Goal: Information Seeking & Learning: Learn about a topic

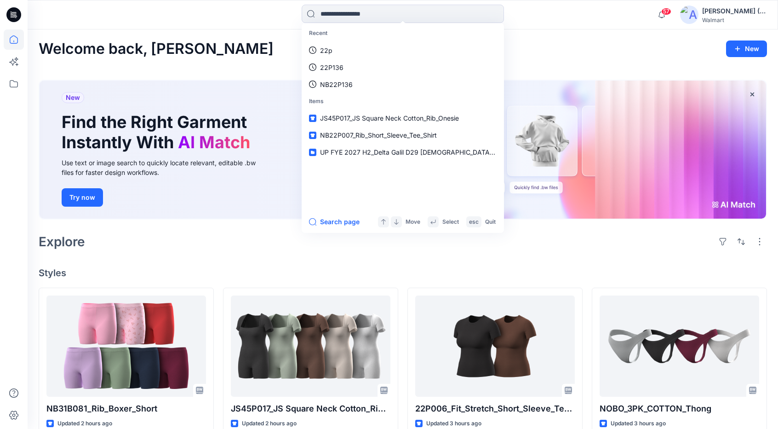
scroll to position [92, 0]
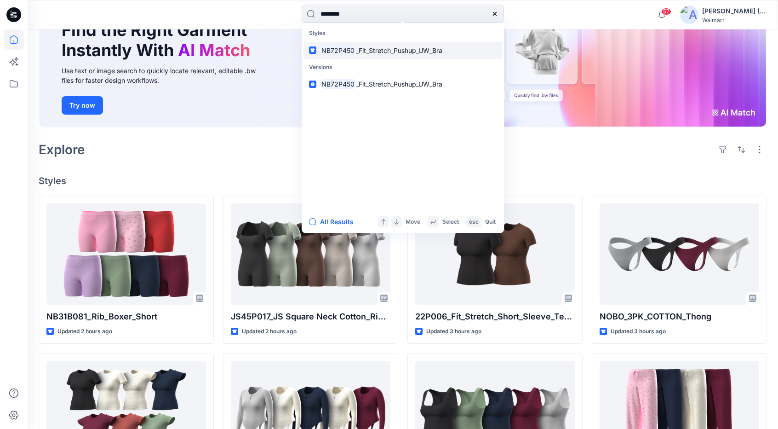
type input "********"
click at [368, 53] on span "_Fit_Stretch_Pushup_UW_Bra" at bounding box center [399, 50] width 86 height 8
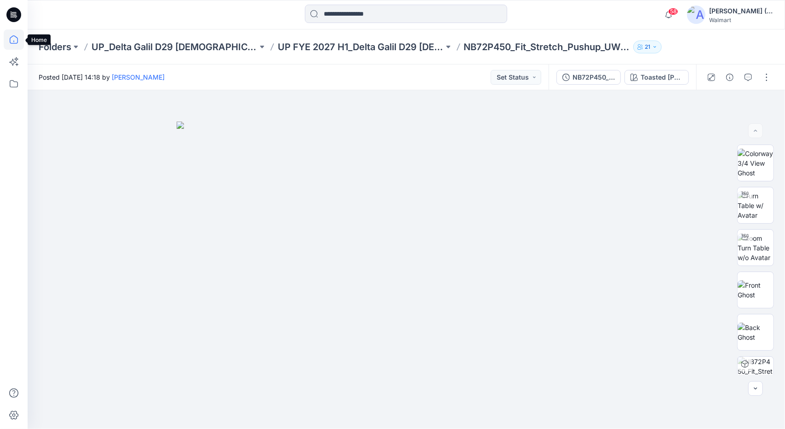
click at [12, 37] on icon at bounding box center [14, 39] width 20 height 20
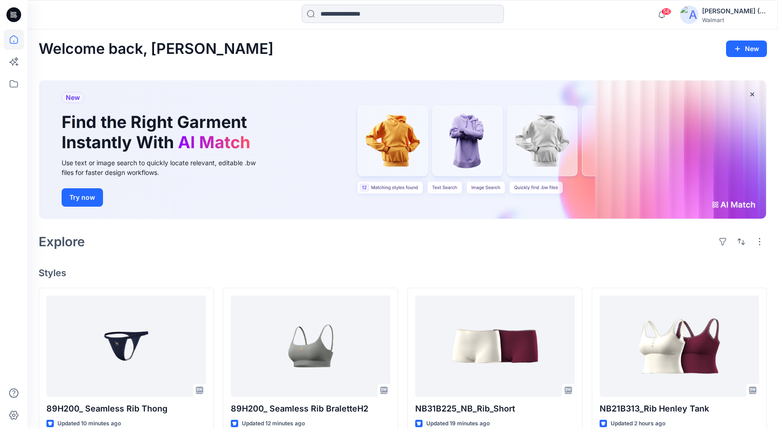
click at [46, 0] on html "58 Notifications Your style NB31B081_Rib_Boxer_Short is ready 4 minutes ago You…" at bounding box center [389, 397] width 778 height 795
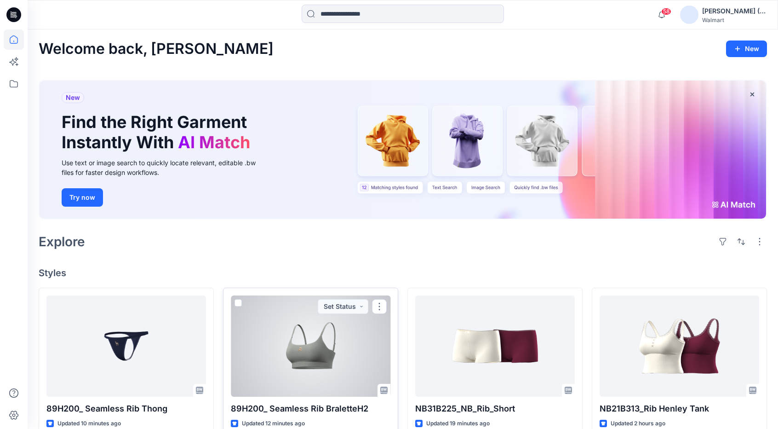
click at [300, 347] on div at bounding box center [311, 345] width 160 height 101
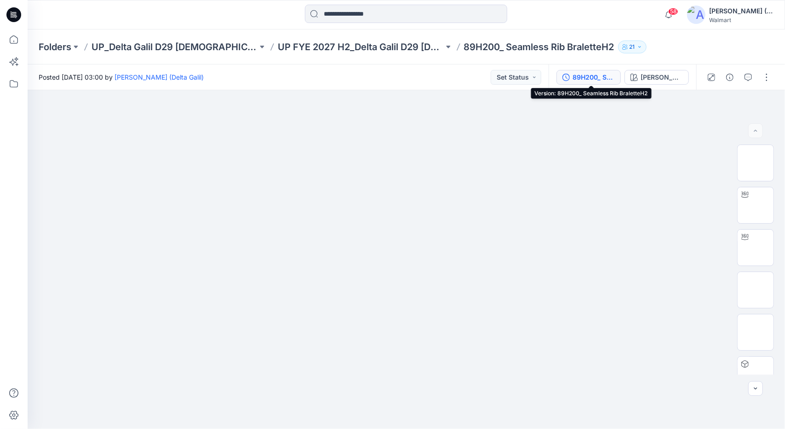
click at [600, 76] on div "89H200_ Seamless Rib BraletteH2" at bounding box center [594, 77] width 42 height 10
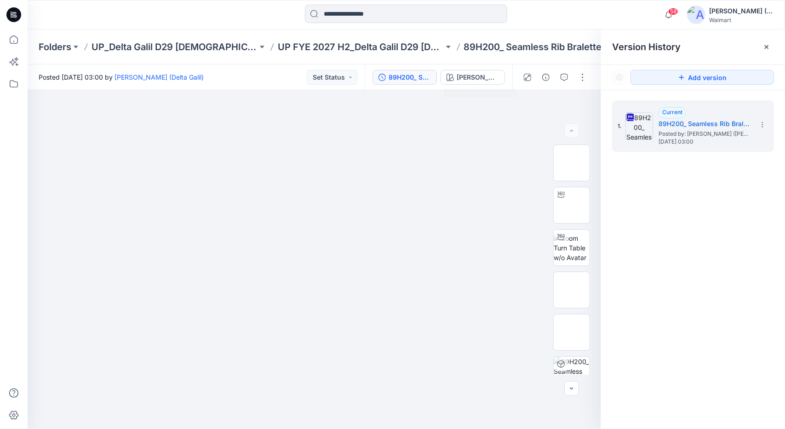
click at [483, 69] on div "89H200_ Seamless Rib BraletteH2 Grey Heather" at bounding box center [439, 77] width 148 height 26
click at [481, 75] on div "Grey Heather" at bounding box center [478, 77] width 42 height 10
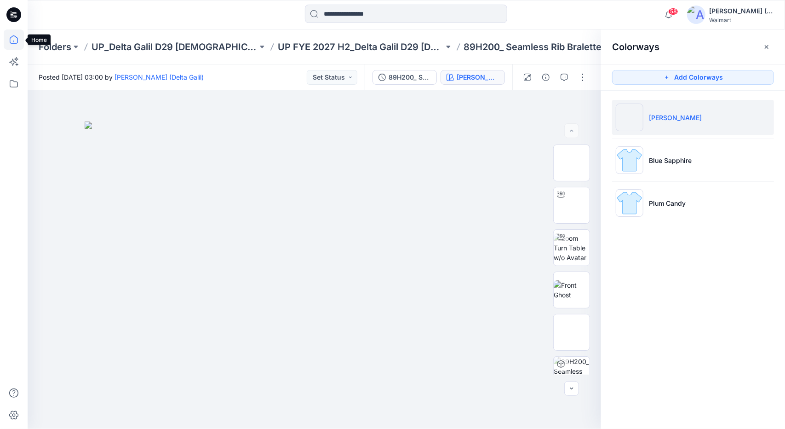
click at [12, 41] on icon at bounding box center [14, 39] width 20 height 20
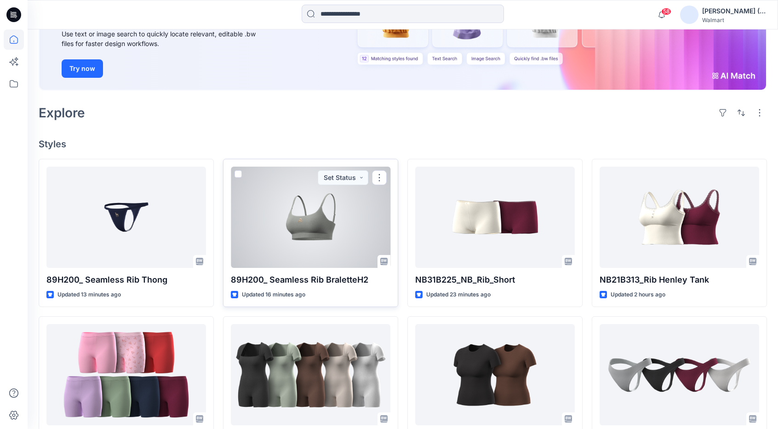
scroll to position [138, 0]
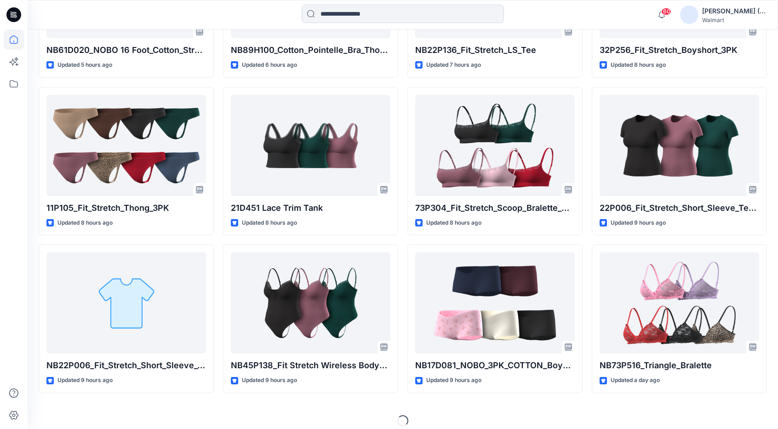
scroll to position [837, 0]
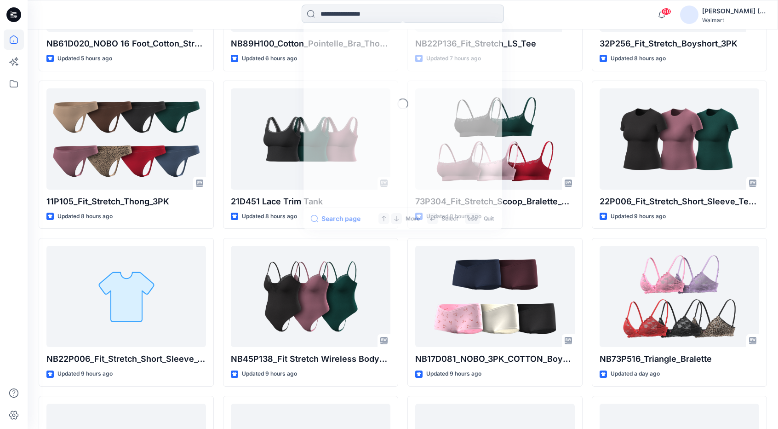
click at [328, 13] on input at bounding box center [403, 14] width 202 height 18
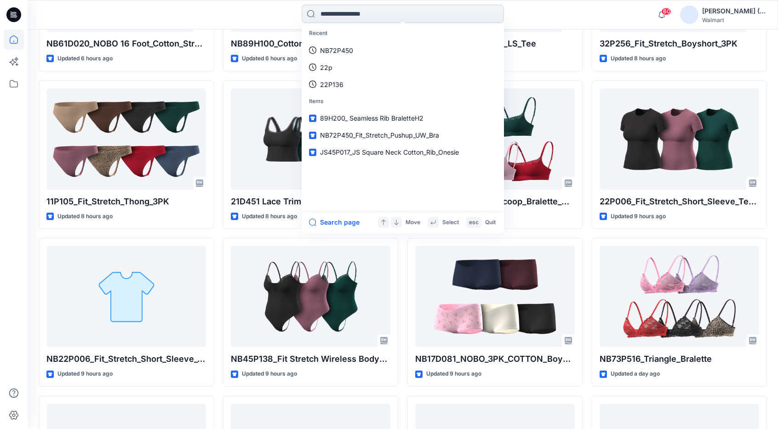
paste input "******"
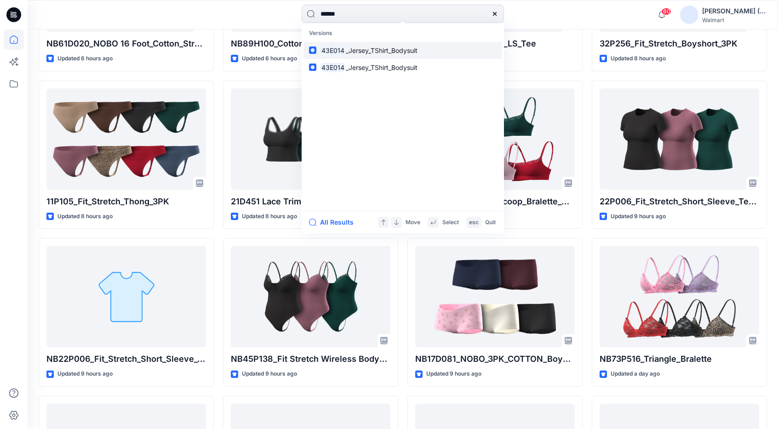
type input "******"
click at [386, 54] on span "_Jersey_TShirt_Bodysuit" at bounding box center [382, 50] width 72 height 8
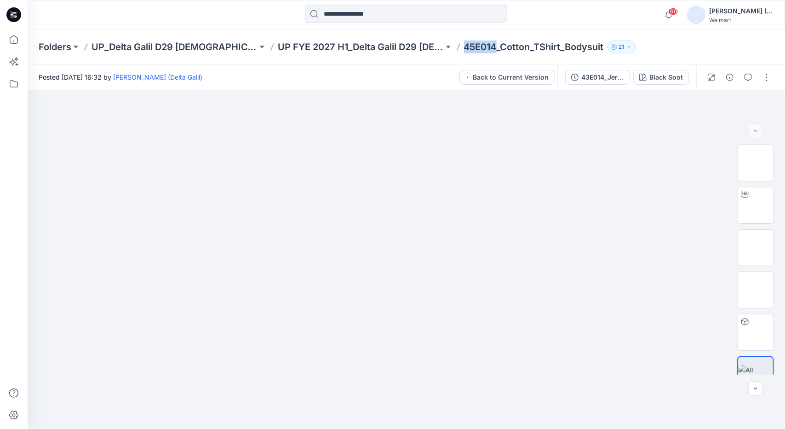
drag, startPoint x: 496, startPoint y: 48, endPoint x: 466, endPoint y: 49, distance: 30.4
click at [466, 49] on p "45E014_Cotton_TShirt_Bodysuit" at bounding box center [534, 46] width 140 height 13
copy p "45E014"
click at [11, 42] on icon at bounding box center [14, 39] width 20 height 20
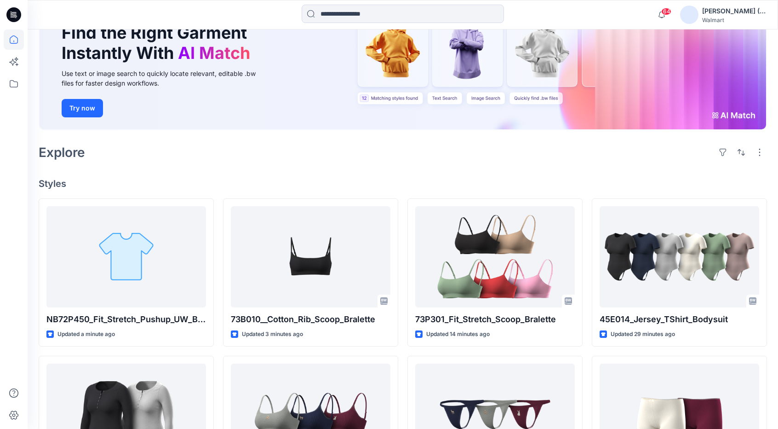
scroll to position [92, 0]
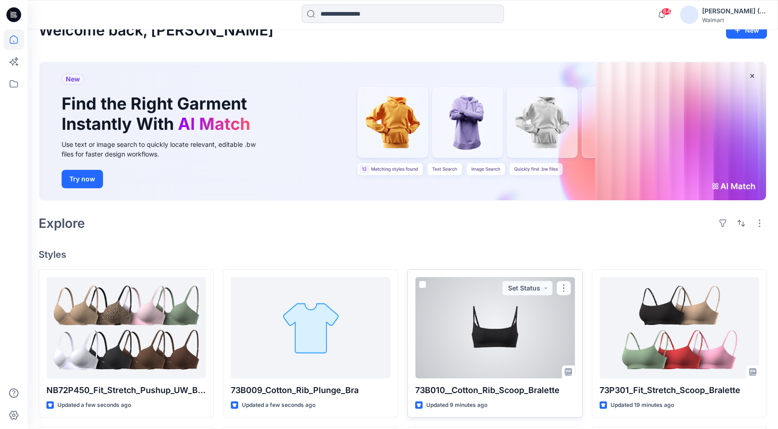
scroll to position [46, 0]
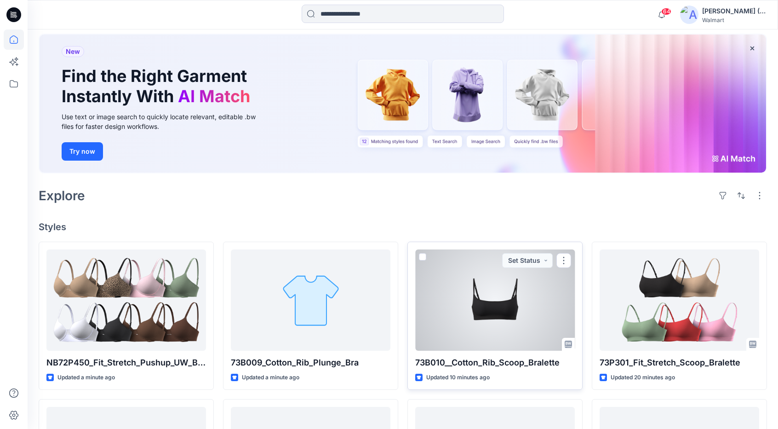
click at [468, 284] on div at bounding box center [495, 299] width 160 height 101
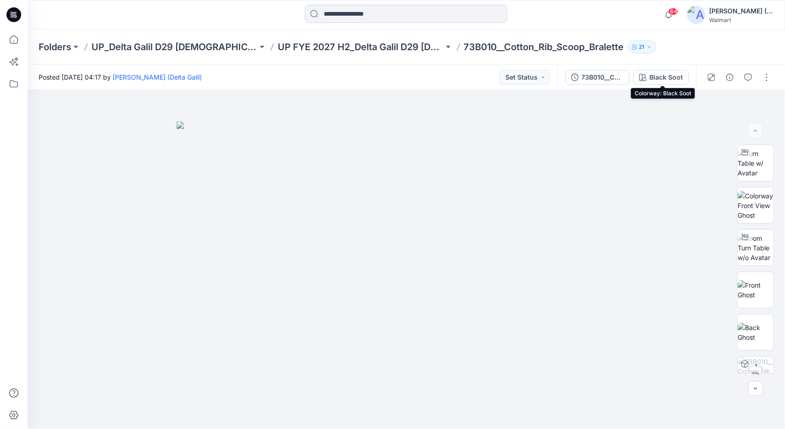
click at [647, 79] on icon "button" at bounding box center [642, 77] width 7 height 7
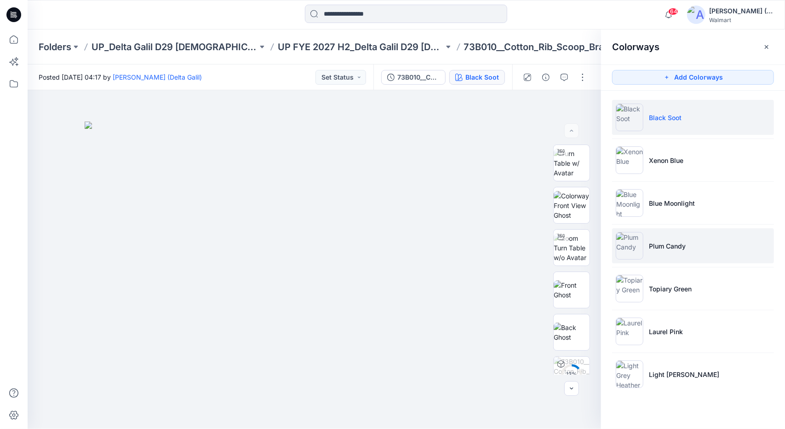
click at [678, 259] on li "Plum Candy" at bounding box center [693, 245] width 162 height 35
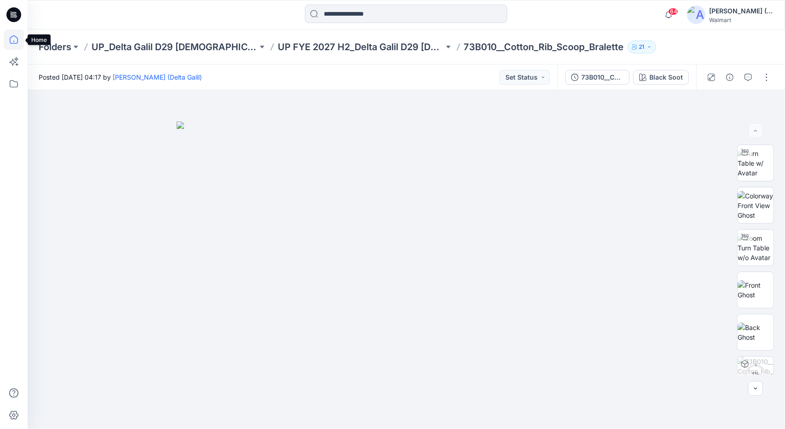
click at [14, 40] on icon at bounding box center [14, 39] width 8 height 8
